Goal: Task Accomplishment & Management: Complete application form

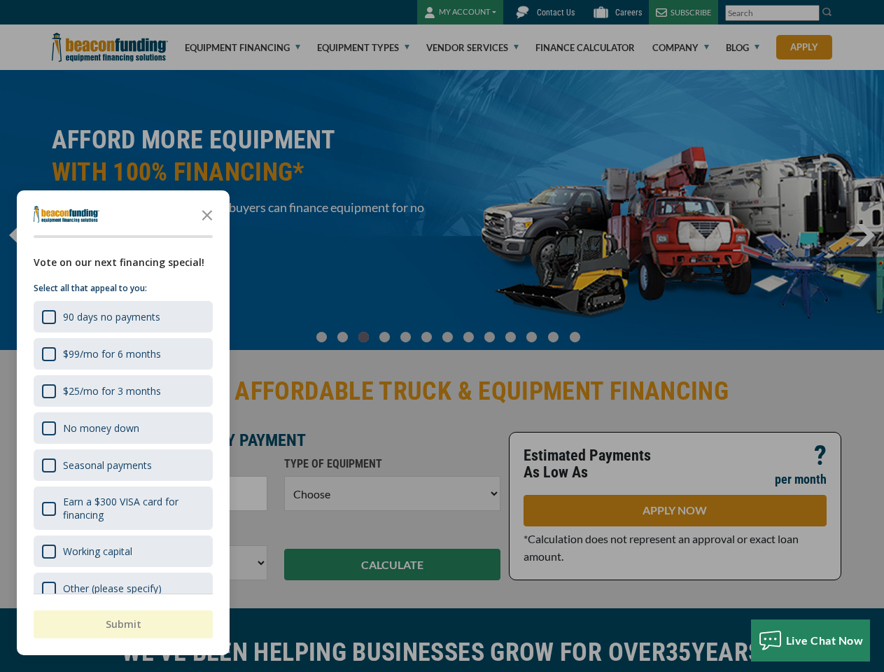
click at [442, 336] on div at bounding box center [442, 336] width 884 height 672
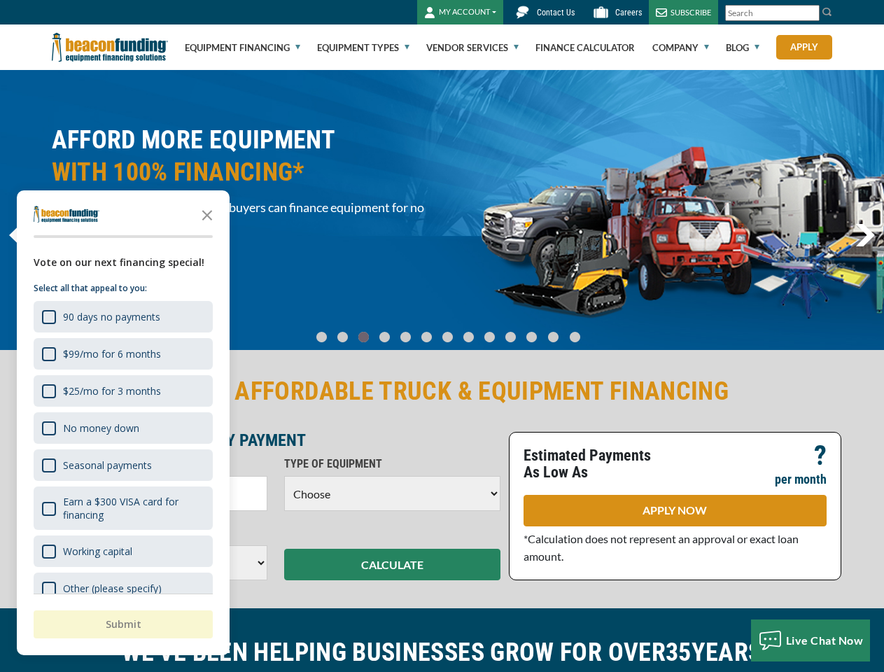
click at [442, 336] on link "Go To Slide 6" at bounding box center [447, 337] width 17 height 12
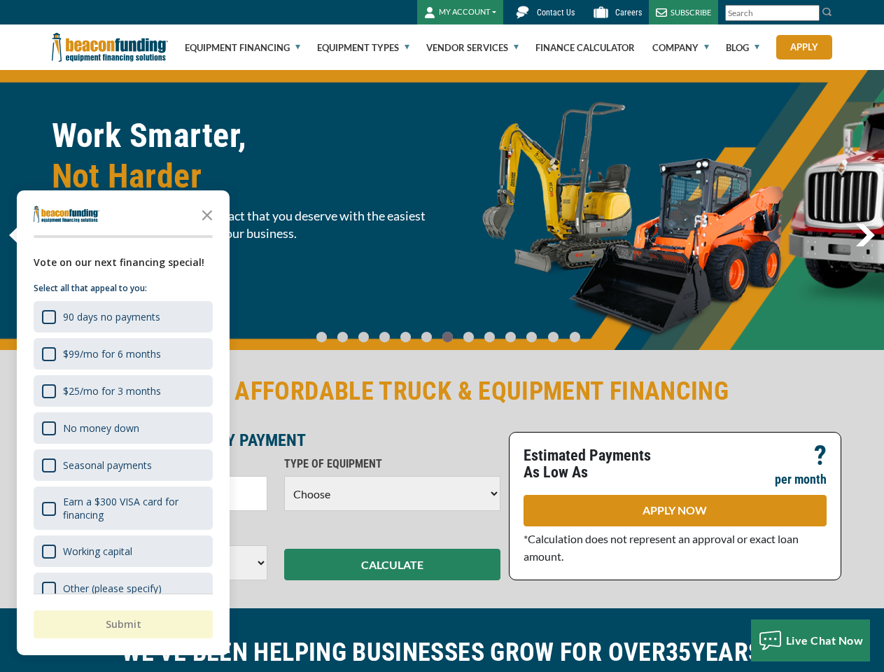
click at [207, 214] on icon "Close the survey" at bounding box center [207, 214] width 28 height 28
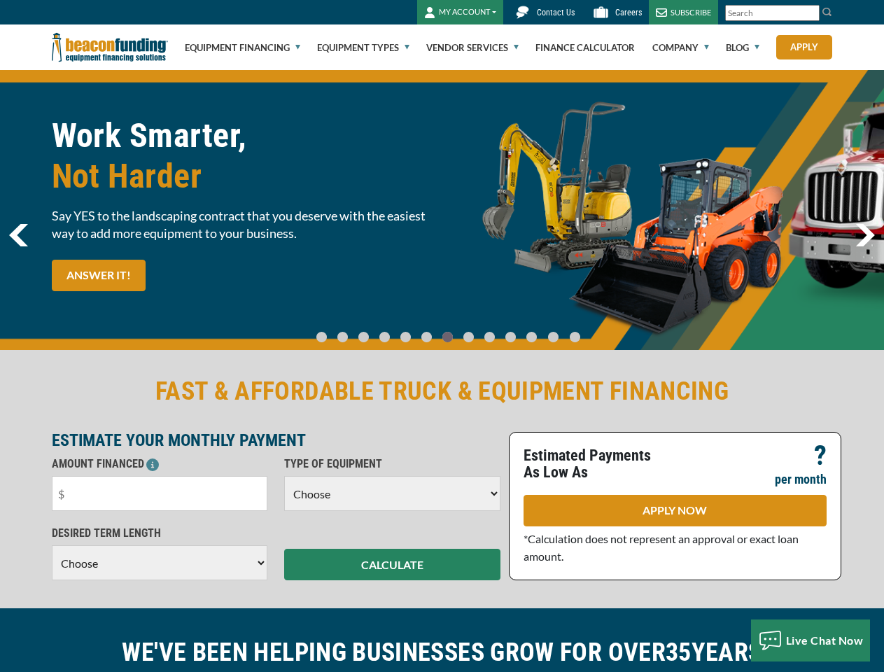
click at [122, 316] on div "Work Smarter, Not Harder Say YES to the landscaping contract that you deserve w…" at bounding box center [442, 210] width 884 height 280
click at [122, 353] on div "FAST & AFFORDABLE TRUCK & EQUIPMENT FINANCING ESTIMATE YOUR MONTHLY PAYMENT AMO…" at bounding box center [442, 477] width 884 height 261
click at [122, 391] on h2 "FAST & AFFORDABLE TRUCK & EQUIPMENT FINANCING" at bounding box center [442, 391] width 781 height 32
click at [122, 428] on div "FAST & AFFORDABLE TRUCK & EQUIPMENT FINANCING ESTIMATE YOUR MONTHLY PAYMENT AMO…" at bounding box center [442, 477] width 798 height 205
click at [122, 465] on p "AMOUNT FINANCED" at bounding box center [160, 464] width 216 height 17
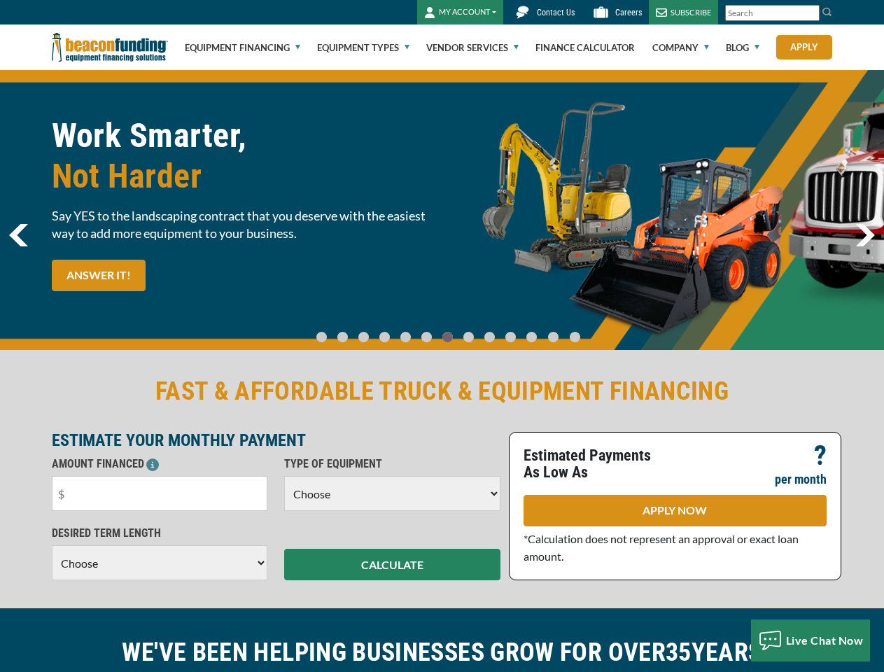
click at [122, 508] on input "text" at bounding box center [160, 493] width 216 height 35
click at [122, 551] on div "DESIRED TERM LENGTH Choose 36 Months 48 Months 60 Months Please choose the Desi…" at bounding box center [159, 552] width 233 height 55
